Goal: Transaction & Acquisition: Download file/media

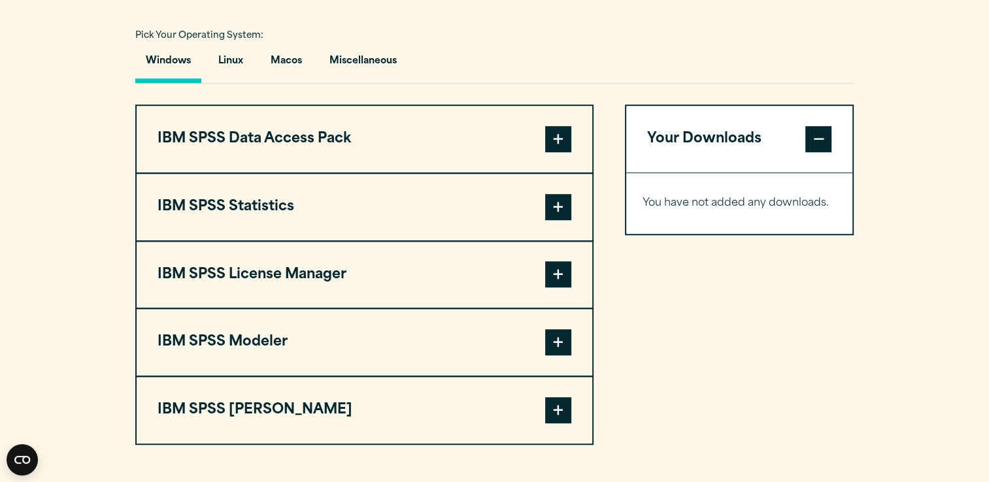
scroll to position [951, 0]
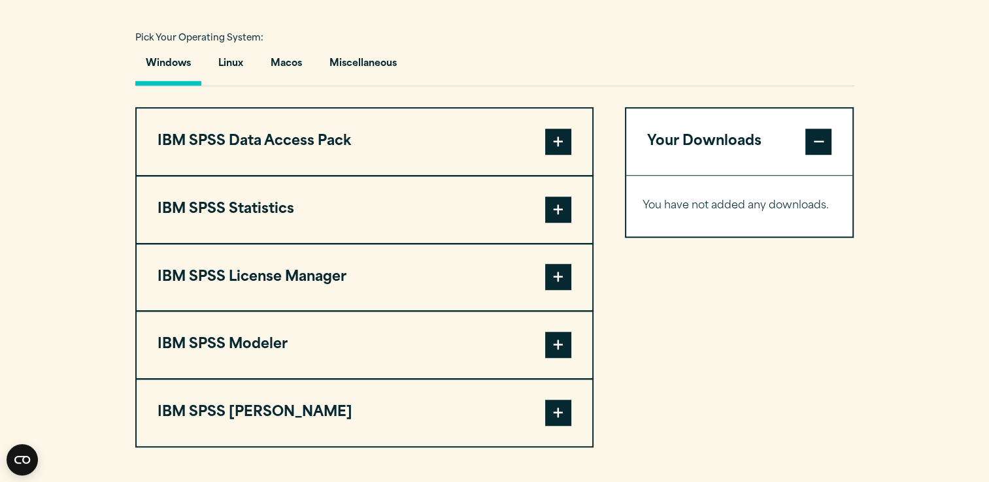
click at [555, 271] on span at bounding box center [558, 277] width 26 height 26
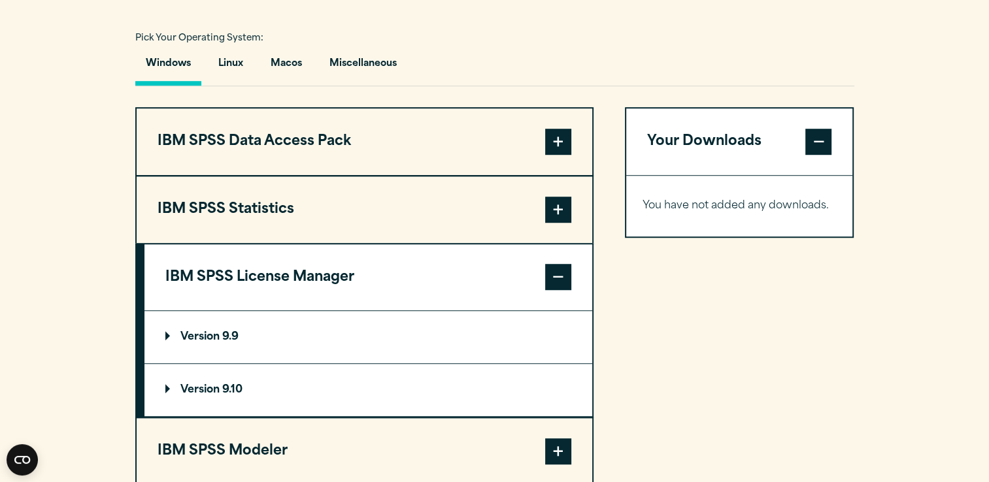
click at [117, 302] on section "Select your software downloads Use the table below to find and navigate to your…" at bounding box center [494, 230] width 989 height 732
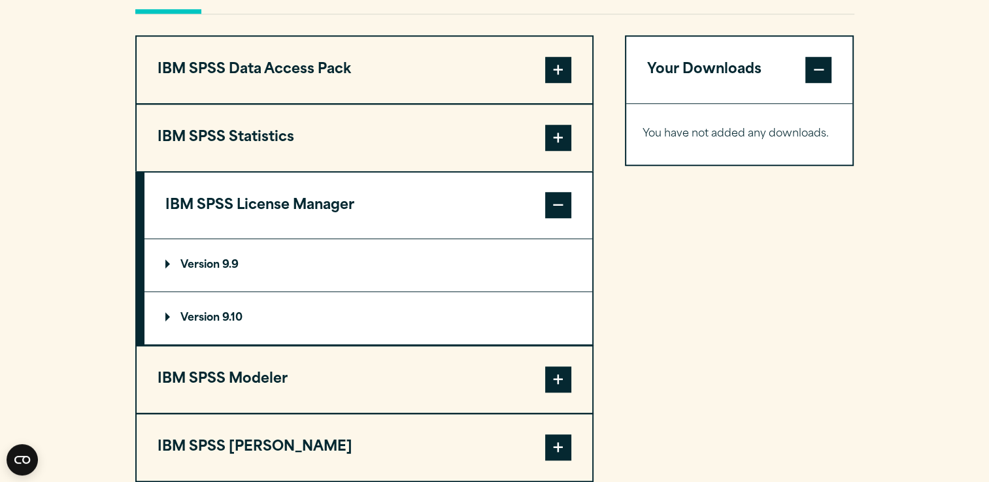
scroll to position [1004, 0]
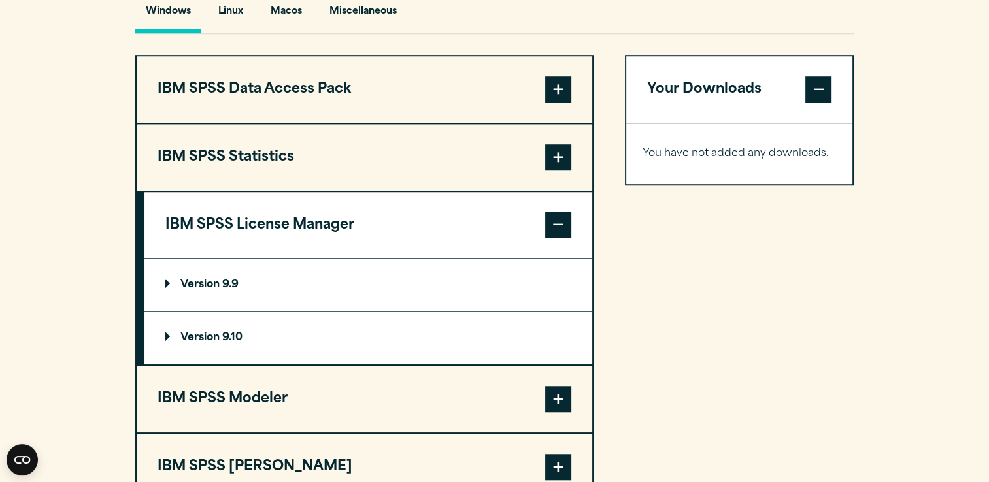
click at [553, 156] on span at bounding box center [558, 157] width 26 height 26
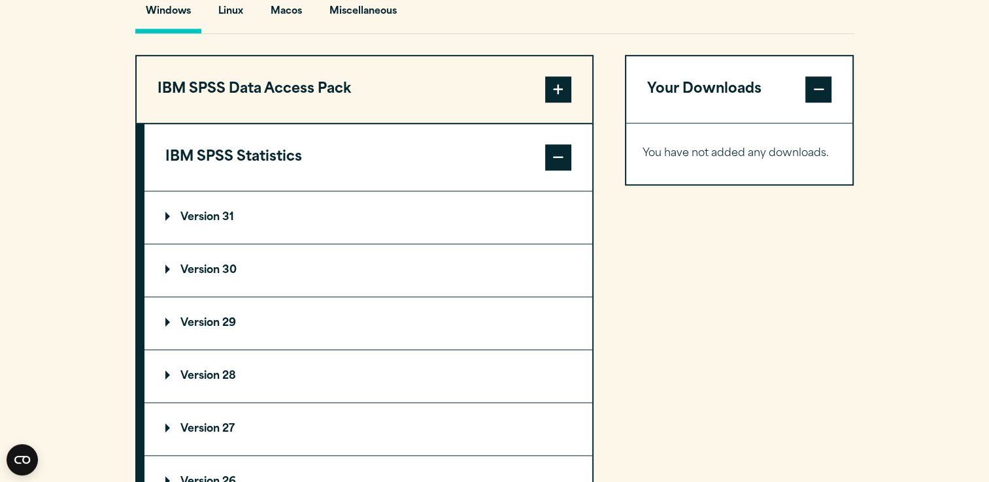
click at [186, 266] on p "Version 30" at bounding box center [200, 270] width 71 height 10
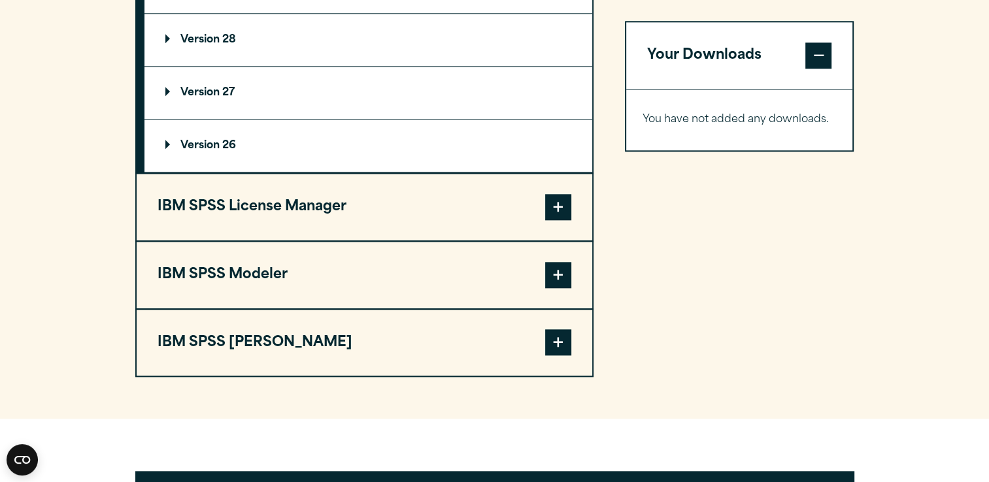
scroll to position [1485, 0]
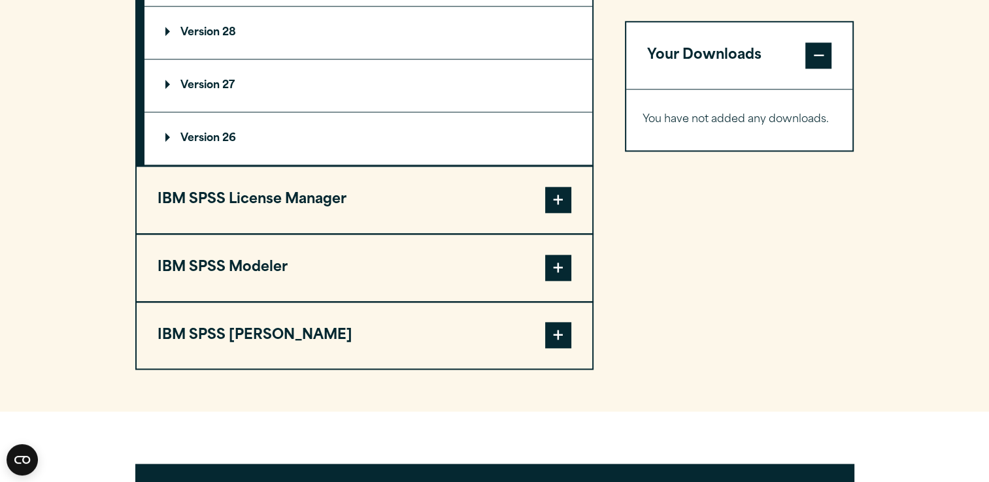
click at [554, 197] on span at bounding box center [558, 200] width 26 height 26
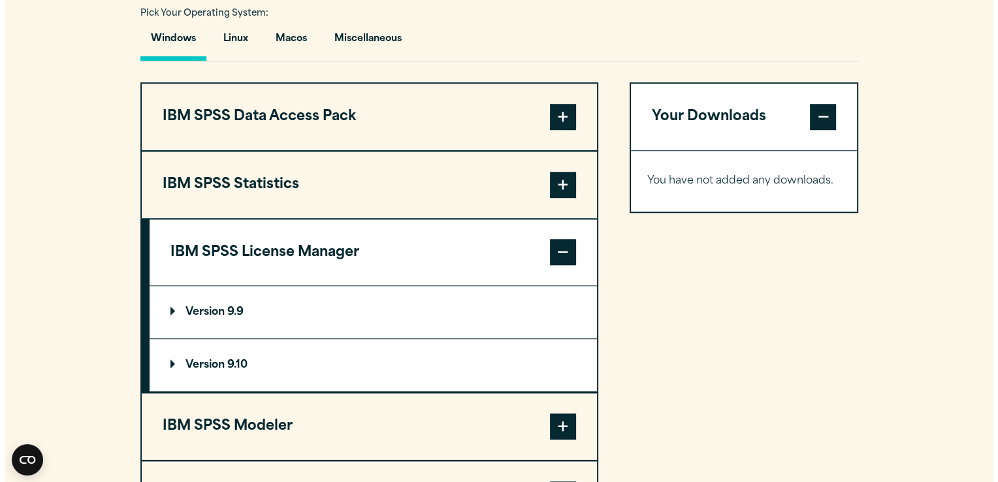
scroll to position [983, 0]
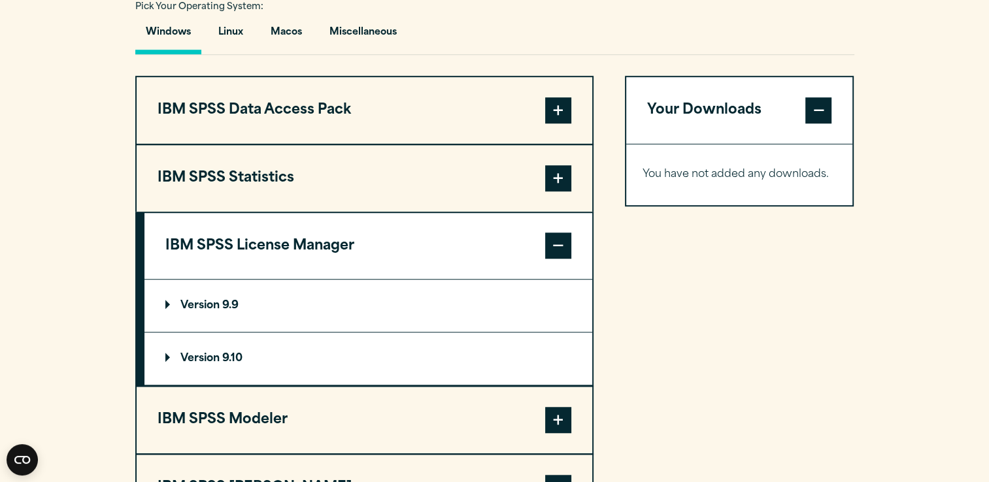
click at [553, 179] on span at bounding box center [558, 178] width 26 height 26
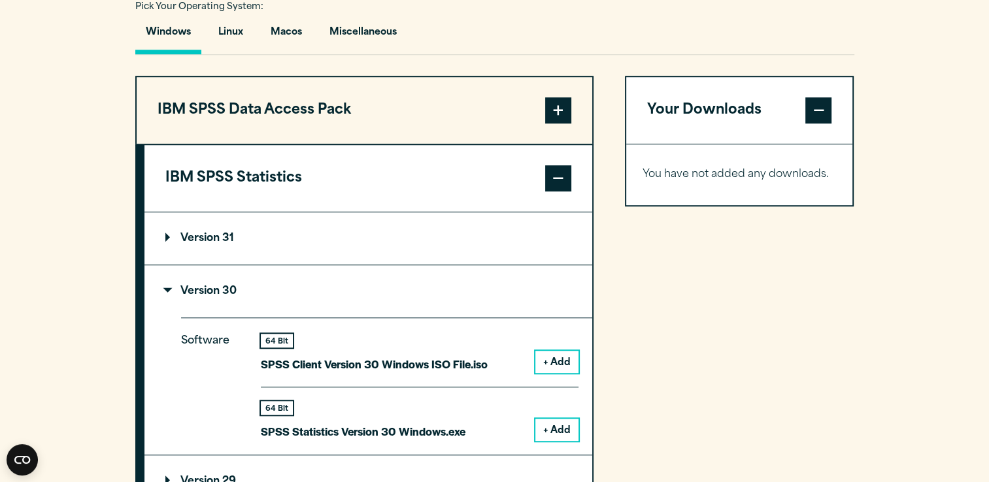
click at [557, 425] on button "+ Add" at bounding box center [556, 430] width 43 height 22
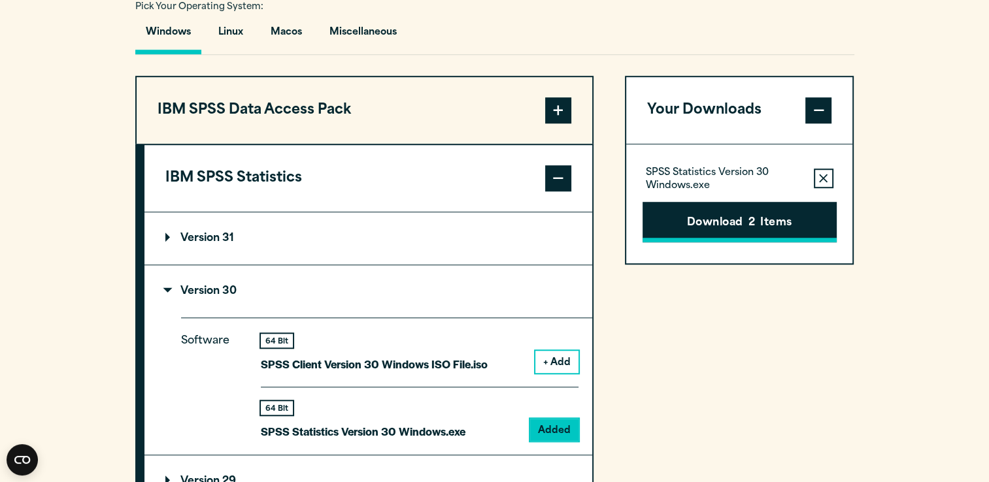
click at [707, 223] on button "Download 2 Items" at bounding box center [739, 222] width 194 height 41
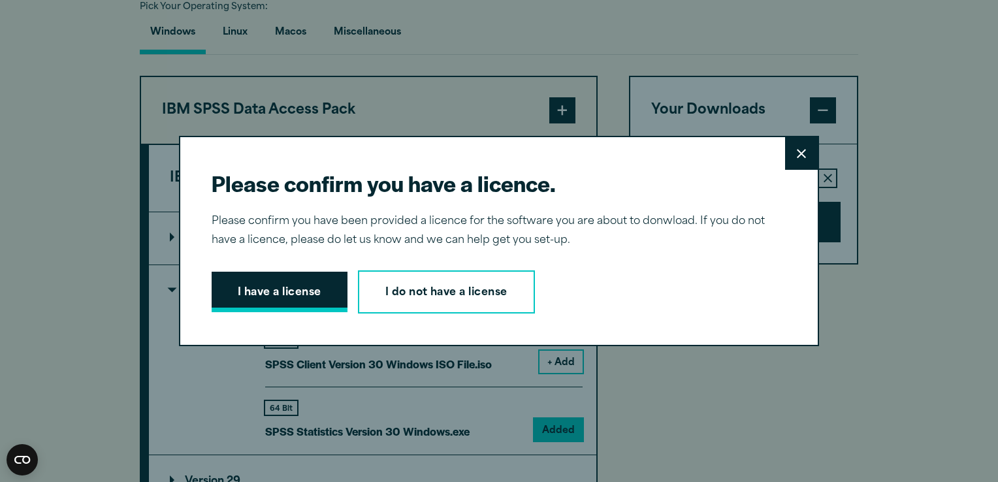
click at [290, 287] on button "I have a license" at bounding box center [280, 292] width 136 height 41
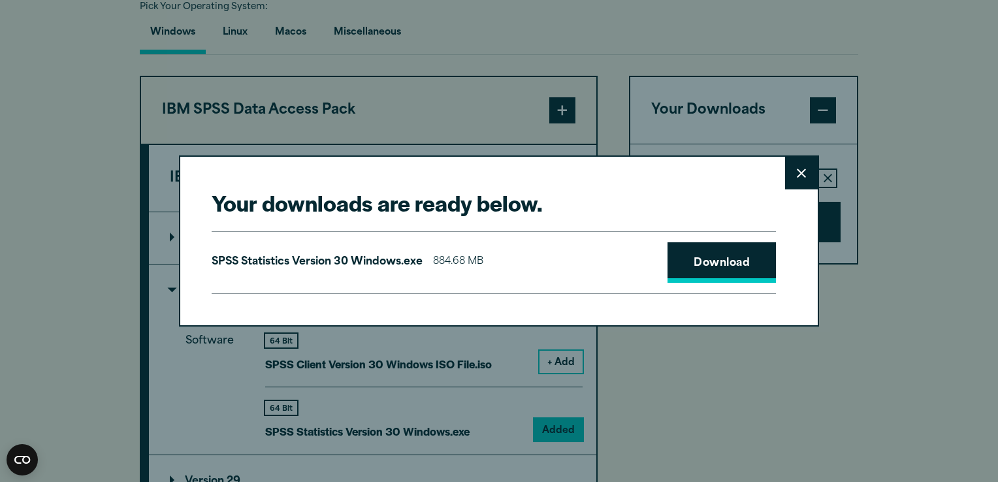
click at [692, 265] on link "Download" at bounding box center [722, 262] width 108 height 41
